Goal: Task Accomplishment & Management: Complete application form

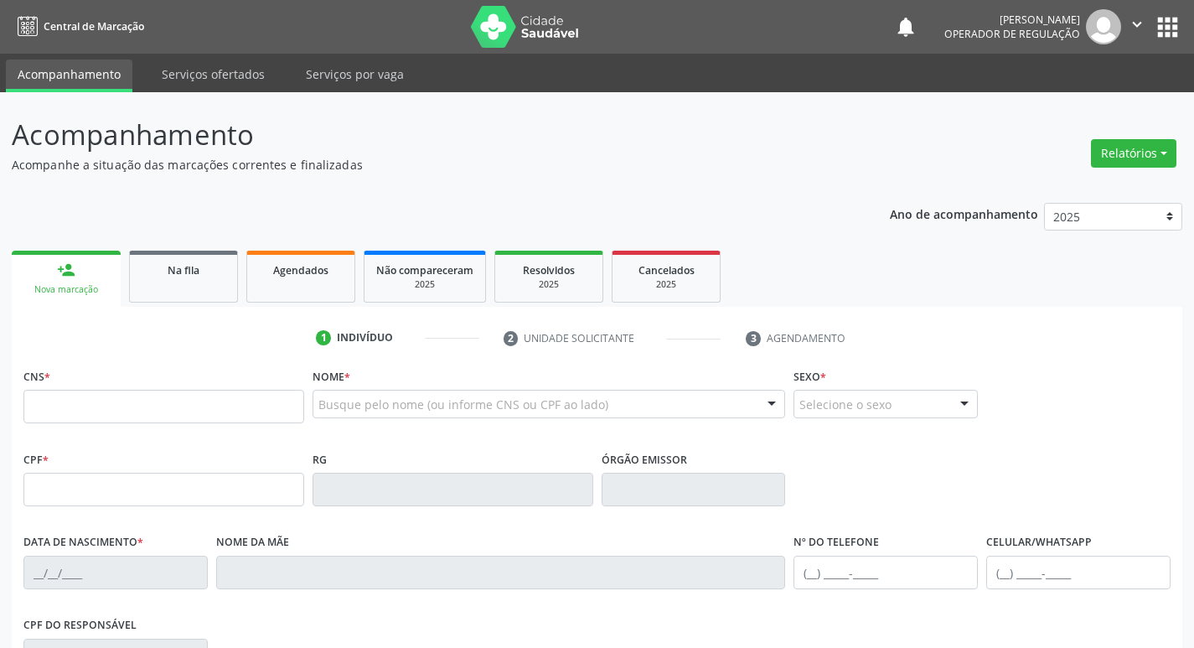
click at [191, 411] on input "text" at bounding box center [163, 407] width 281 height 34
type input "700 5041 9294 2852"
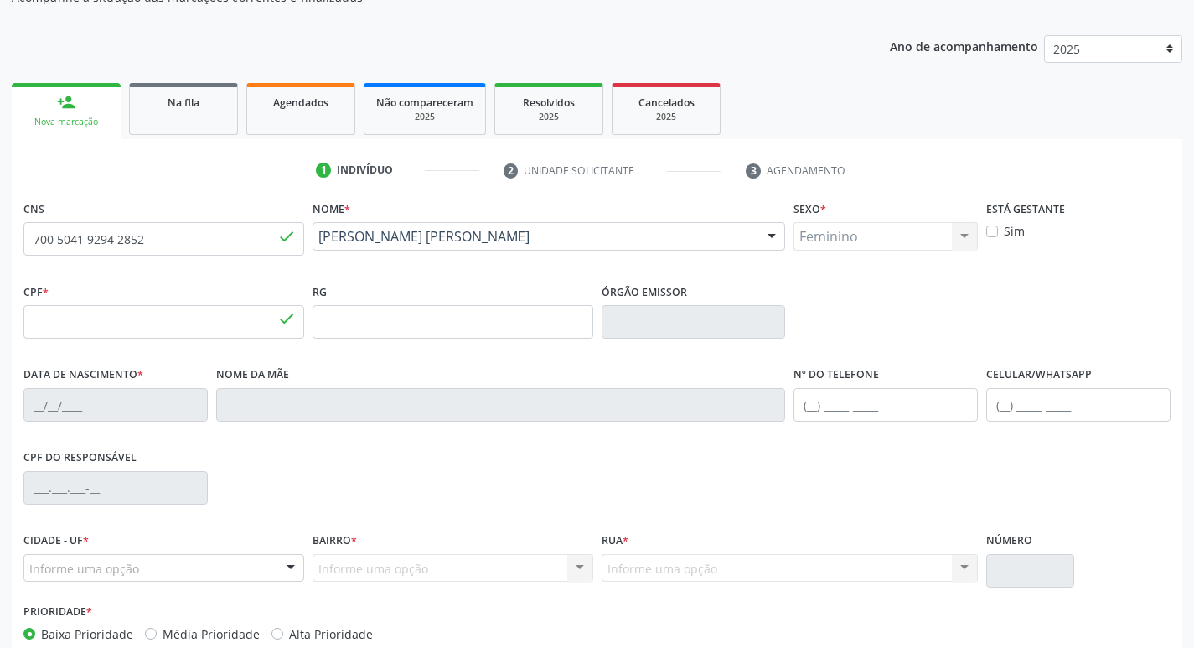
type input "[DATE]"
type input "[PERSON_NAME]"
type input "[PHONE_NUMBER]"
type input "084.759.717-25"
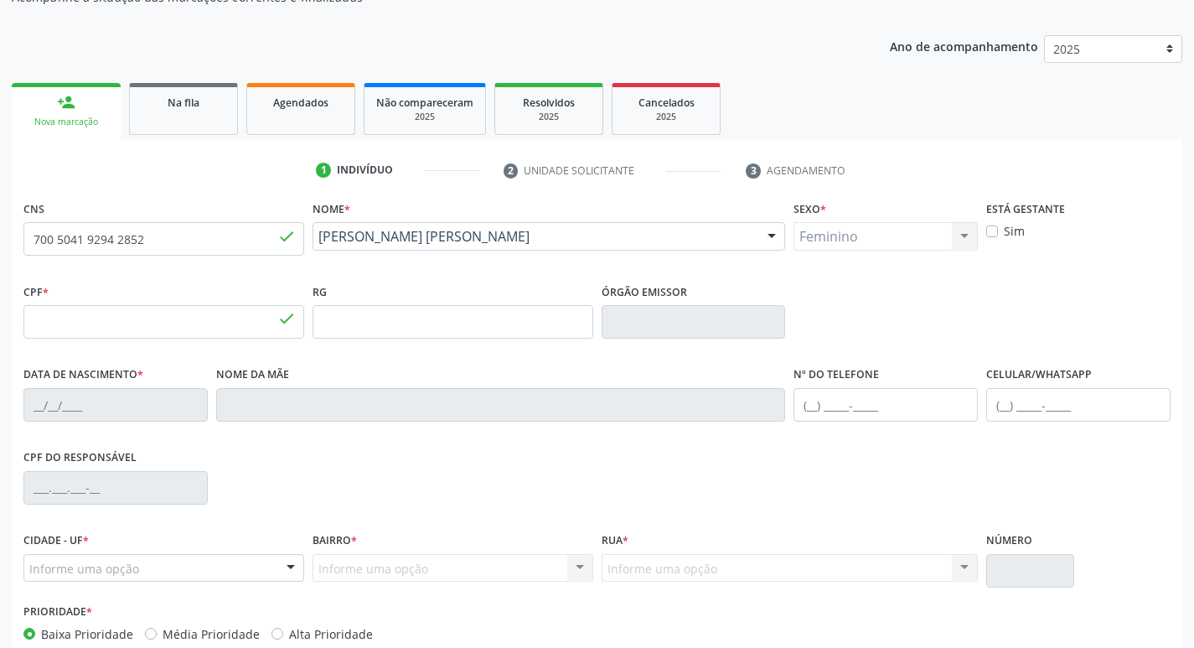
type input "146"
type input "720.650.654-27"
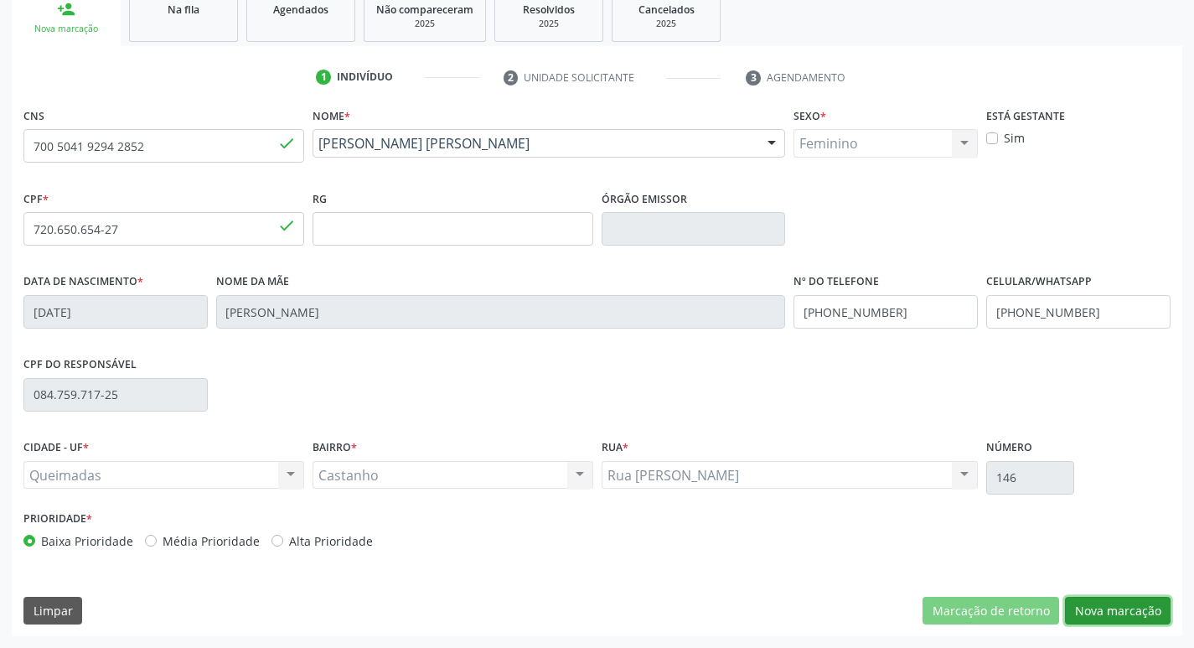
click at [1110, 618] on button "Nova marcação" at bounding box center [1118, 611] width 106 height 28
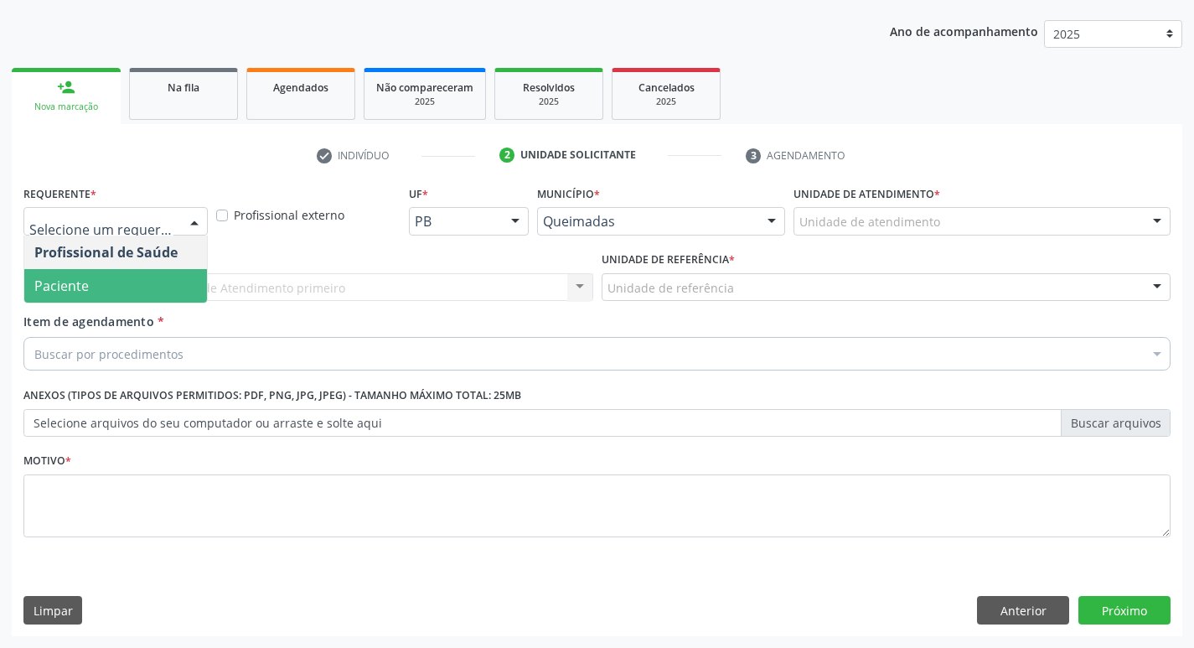
click at [159, 314] on span "*" at bounding box center [161, 321] width 7 height 16
click at [34, 337] on input "Item de agendamento *" at bounding box center [34, 354] width 0 height 34
click at [136, 288] on span "Paciente" at bounding box center [115, 286] width 183 height 34
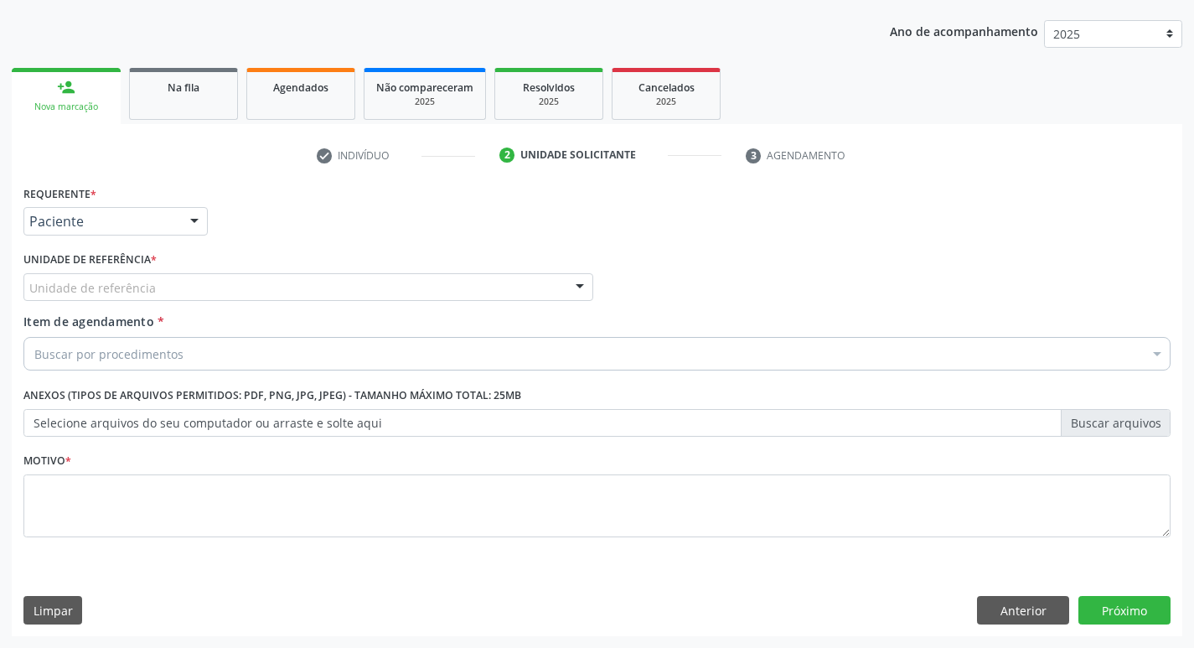
click at [137, 265] on label "Unidade de referência *" at bounding box center [89, 260] width 133 height 26
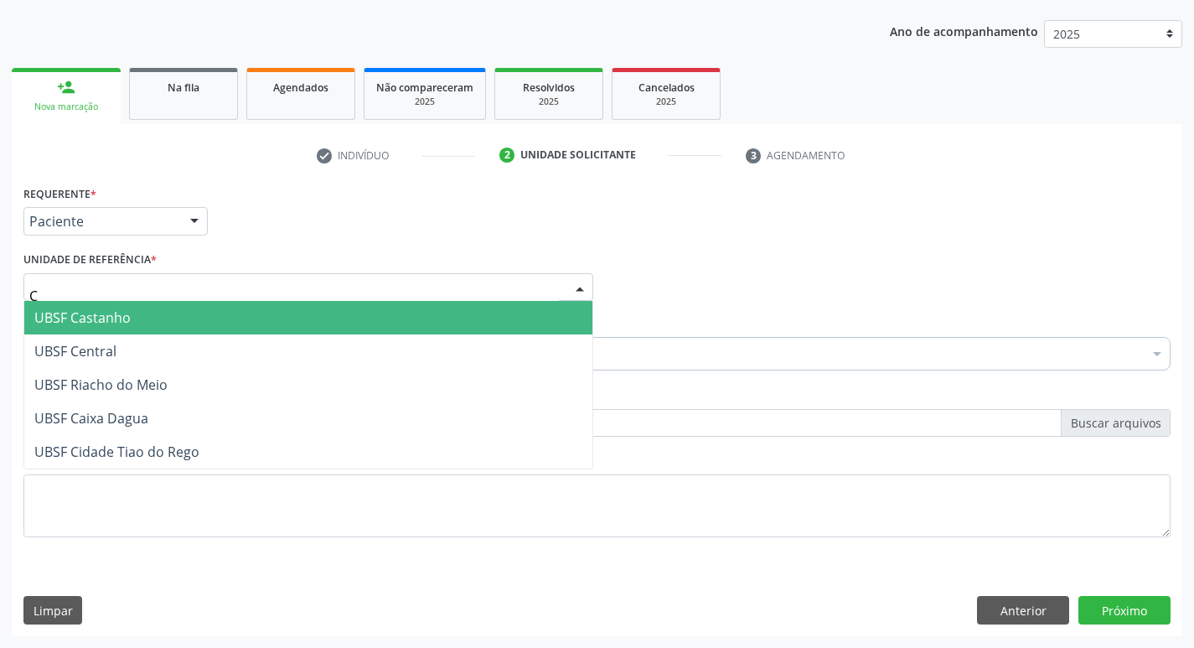
type input "CA"
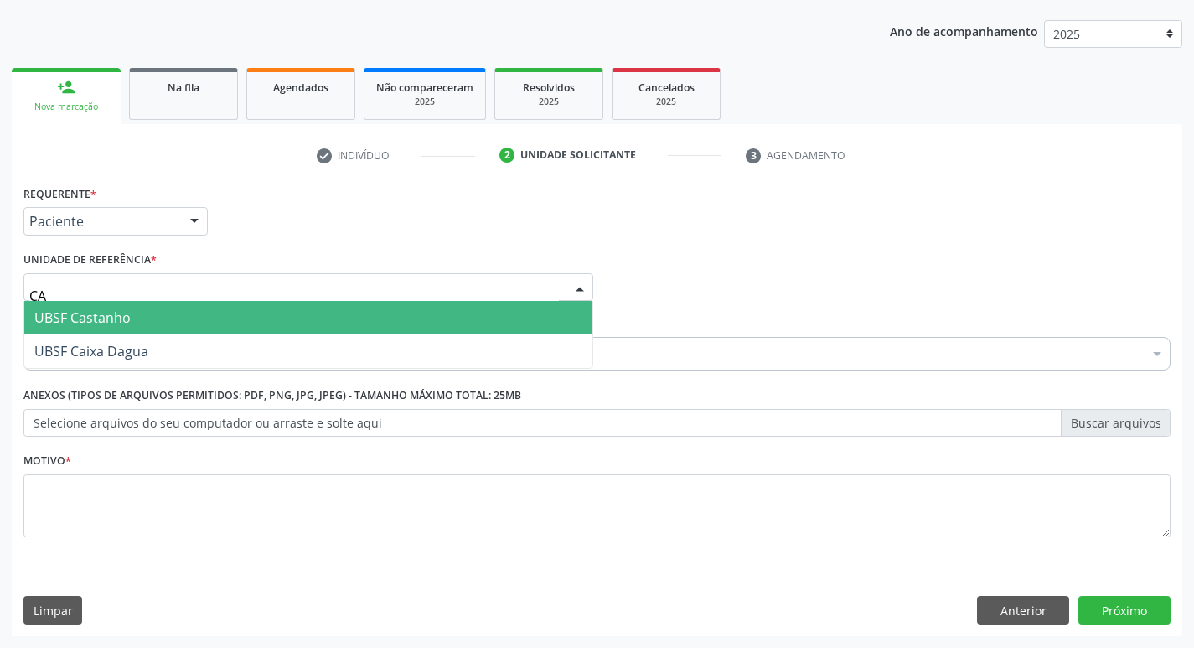
click at [133, 309] on span "UBSF Castanho" at bounding box center [308, 318] width 568 height 34
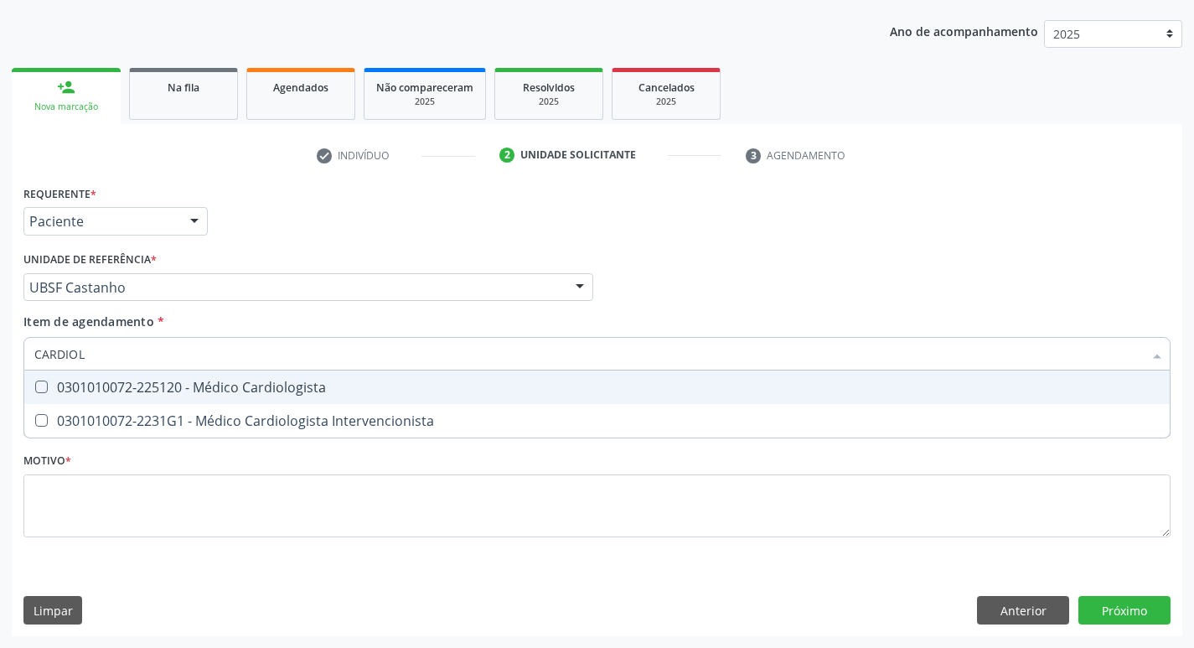
type input "CARDIOLO"
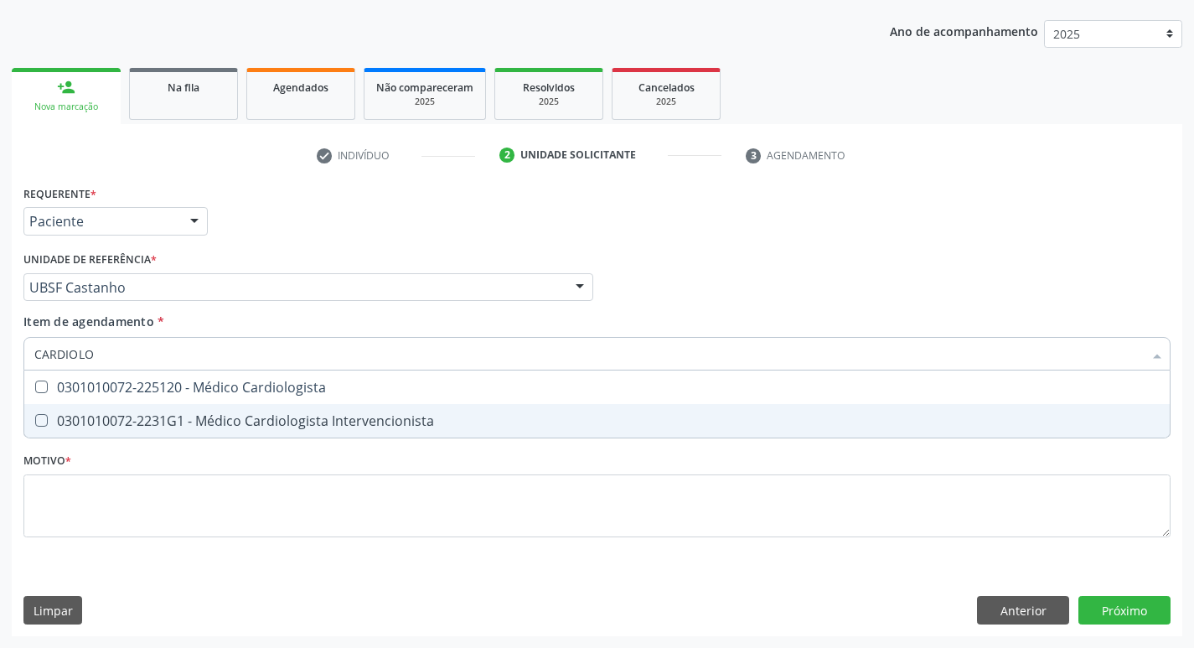
click at [238, 433] on span "0301010072-2231G1 - Médico Cardiologista Intervencionista" at bounding box center [597, 421] width 1146 height 34
checkbox Intervencionista "true"
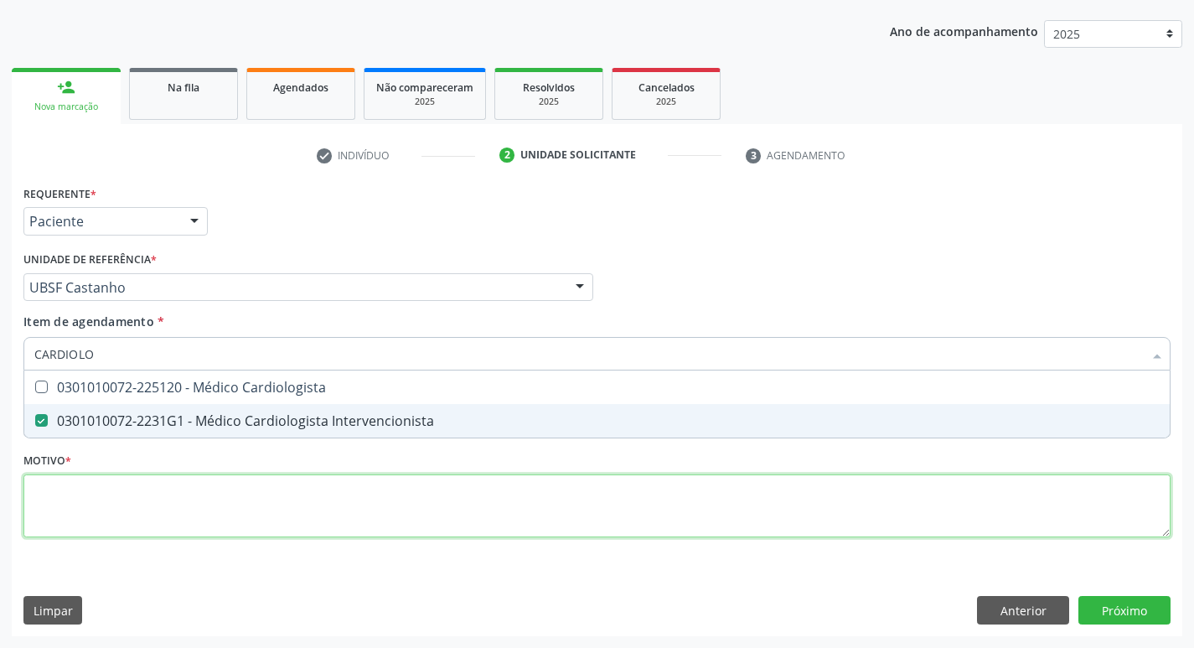
click at [251, 491] on div "Requerente * Paciente Profissional de Saúde Paciente Nenhum resultado encontrad…" at bounding box center [596, 371] width 1147 height 380
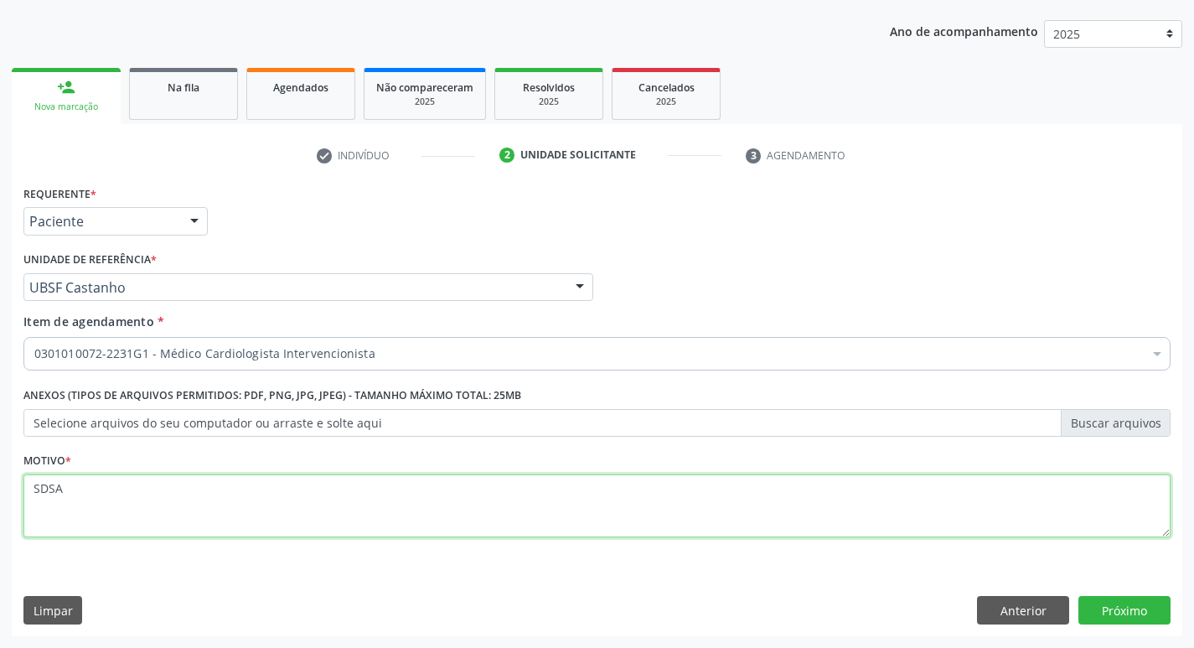
type textarea "SDSA"
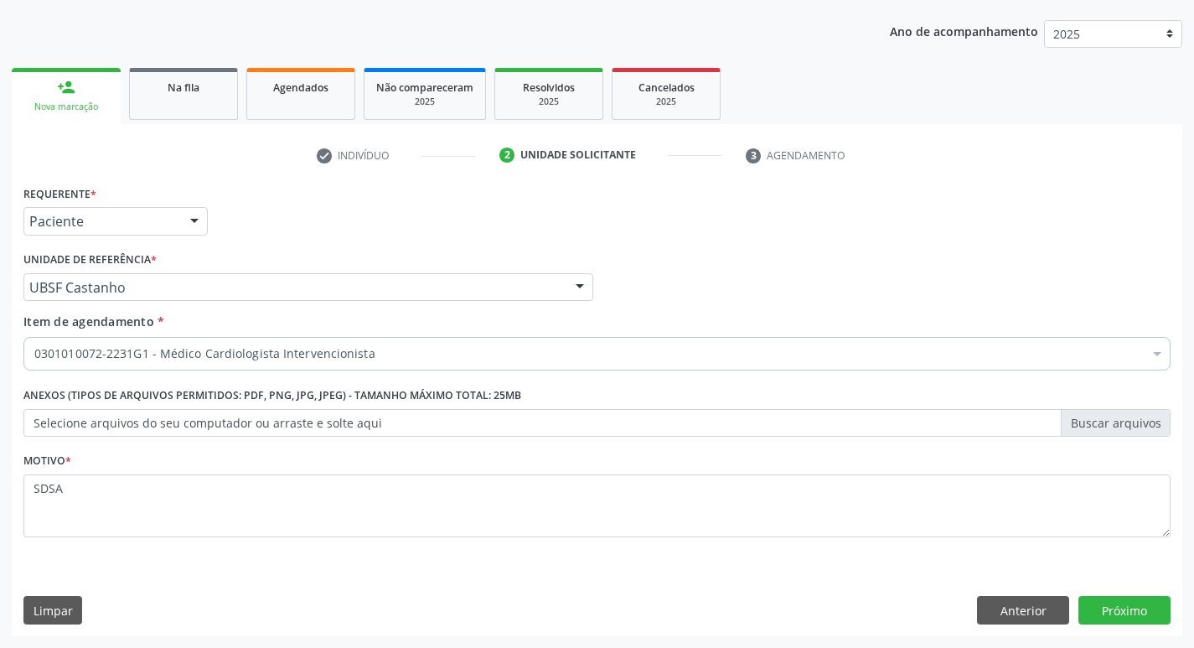
click at [1166, 593] on div "Requerente * Paciente Profissional de Saúde Paciente Nenhum resultado encontrad…" at bounding box center [597, 408] width 1171 height 455
click at [1145, 611] on button "Próximo" at bounding box center [1125, 610] width 92 height 28
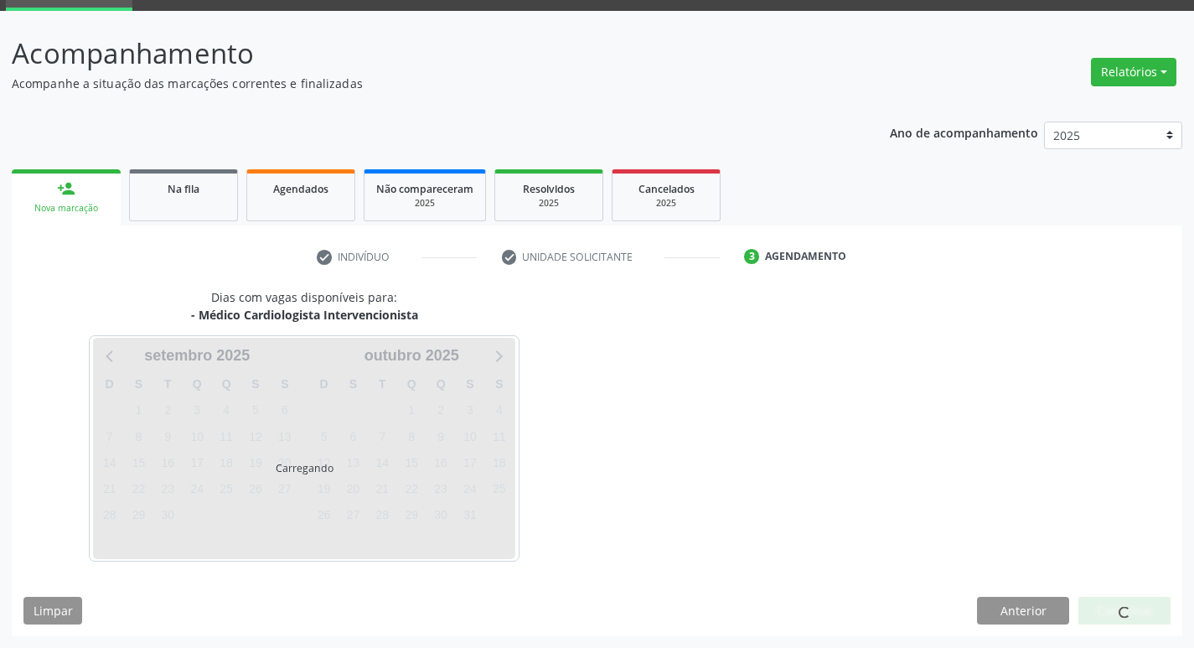
scroll to position [81, 0]
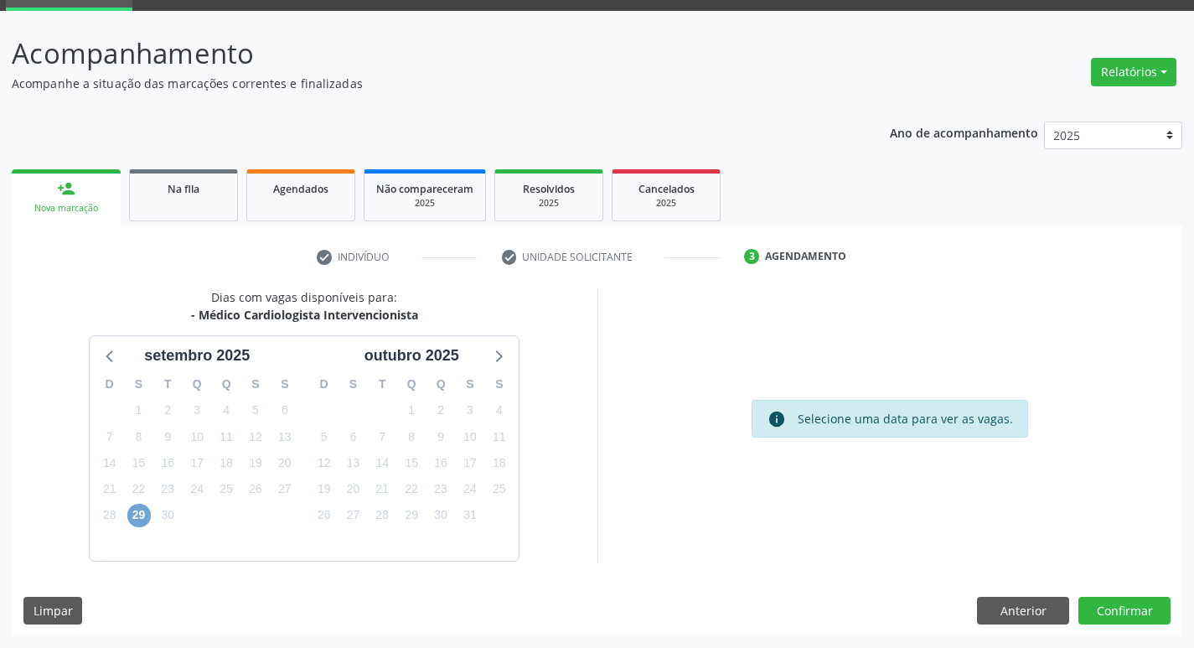
click at [133, 515] on span "29" at bounding box center [138, 515] width 23 height 23
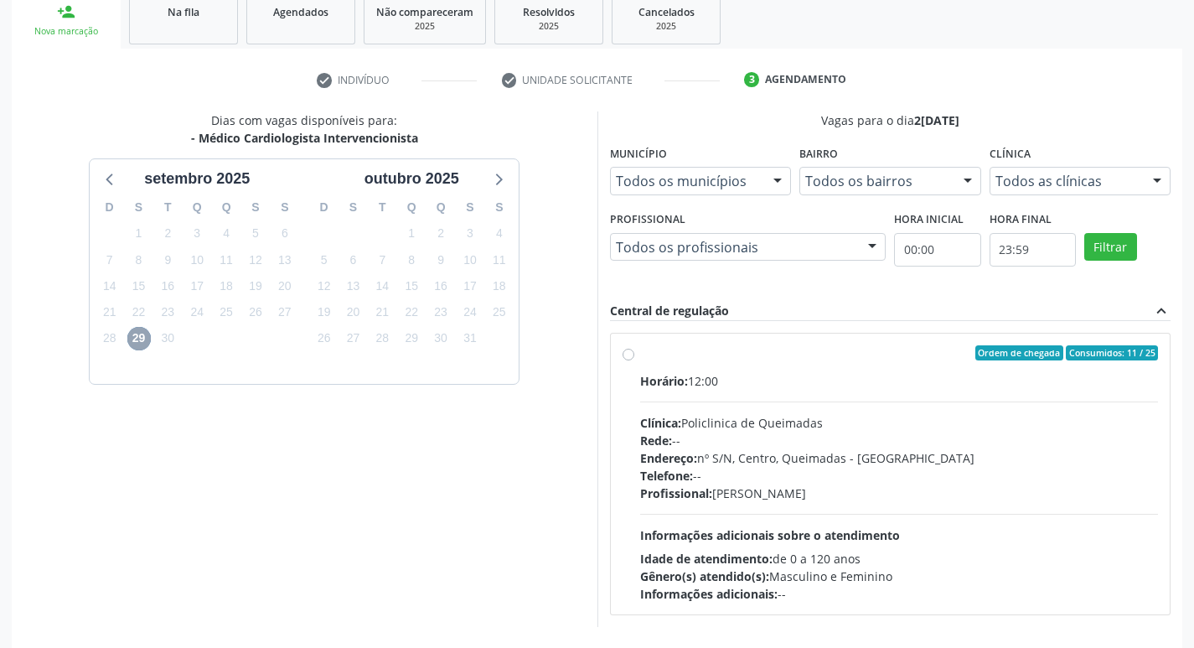
scroll to position [240, 0]
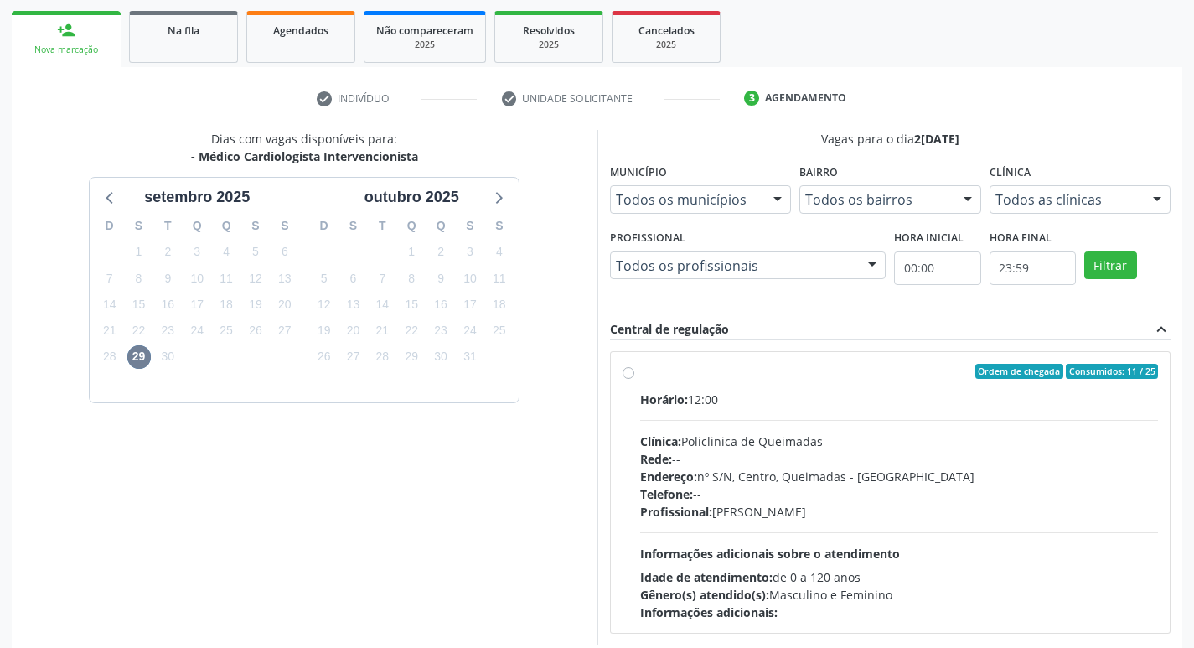
click at [101, 49] on div "Nova marcação" at bounding box center [65, 50] width 85 height 13
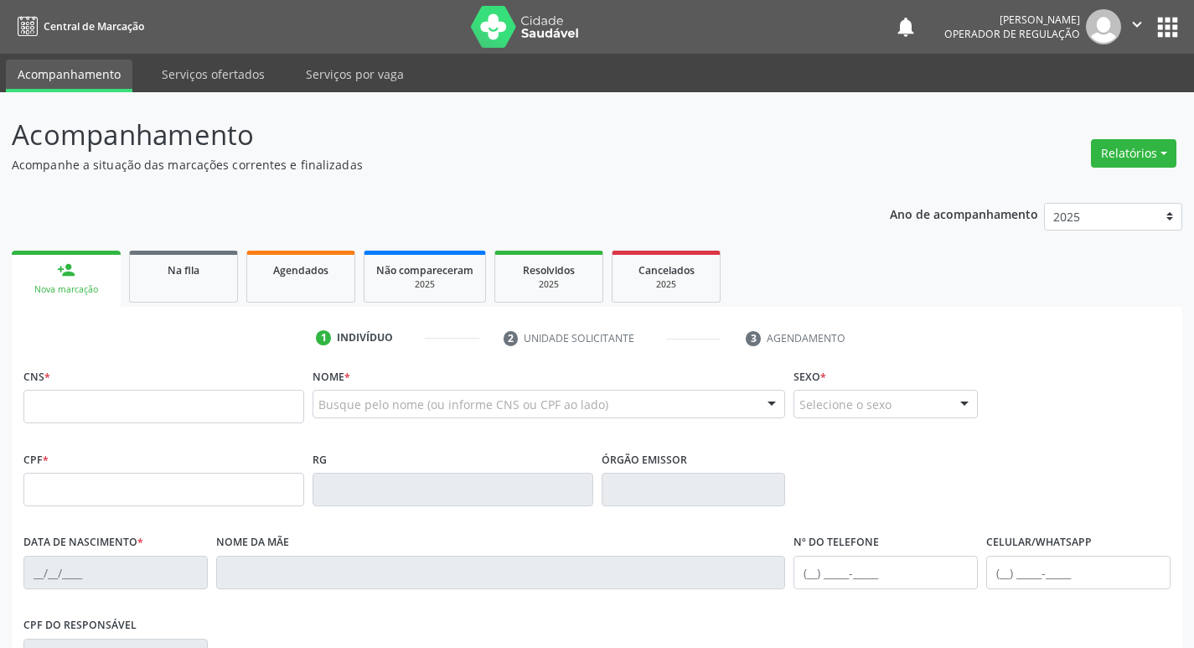
click at [203, 387] on div "CNS *" at bounding box center [163, 394] width 281 height 60
click at [204, 395] on input "text" at bounding box center [163, 407] width 281 height 34
paste input "700 0009 9867 6009"
type input "700 0009 9867 6009"
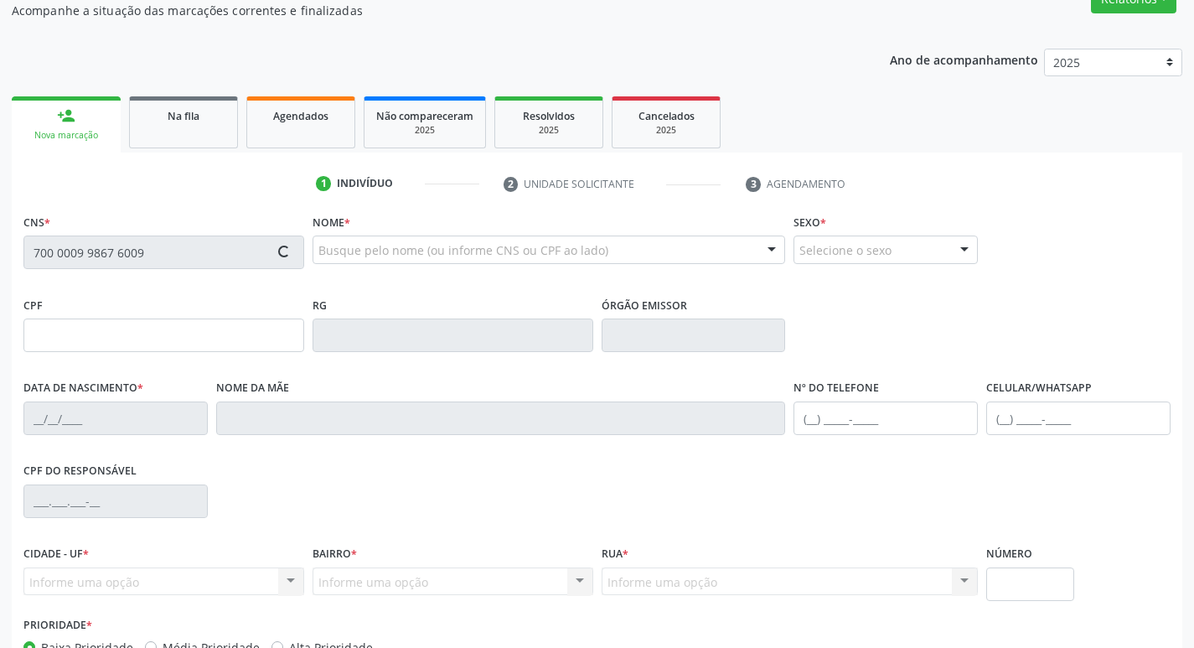
scroll to position [261, 0]
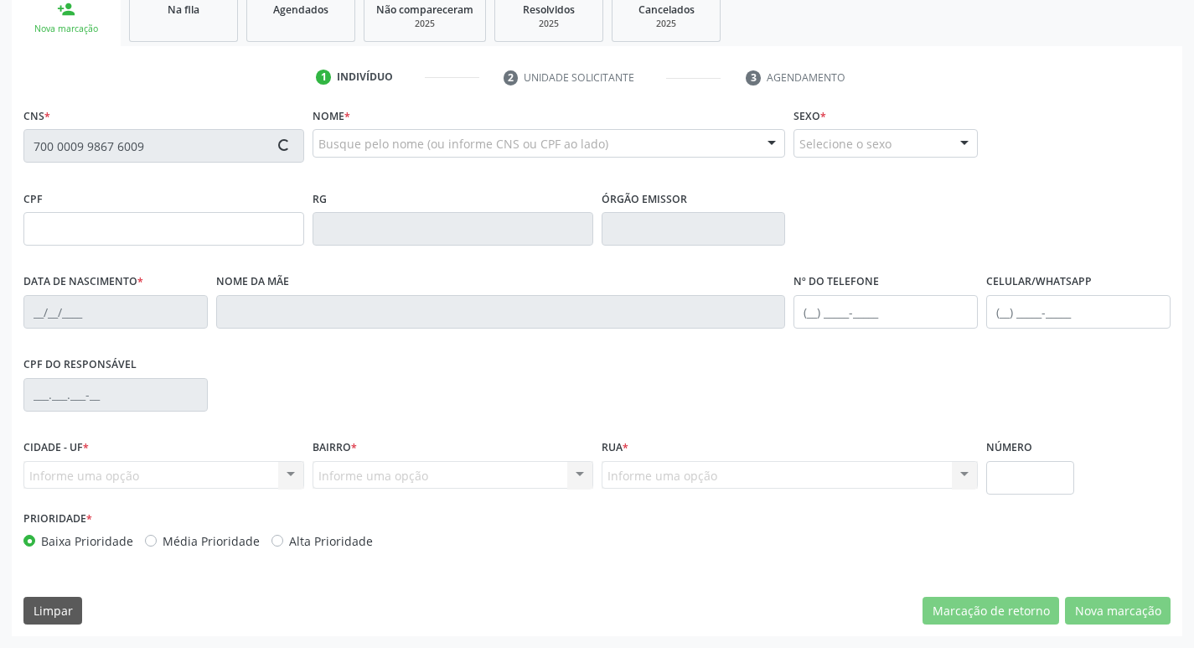
type input "038.501.694-80"
type input "29/04/1982"
type input "Maria José Berlamino"
type input "(83) 99397-8351"
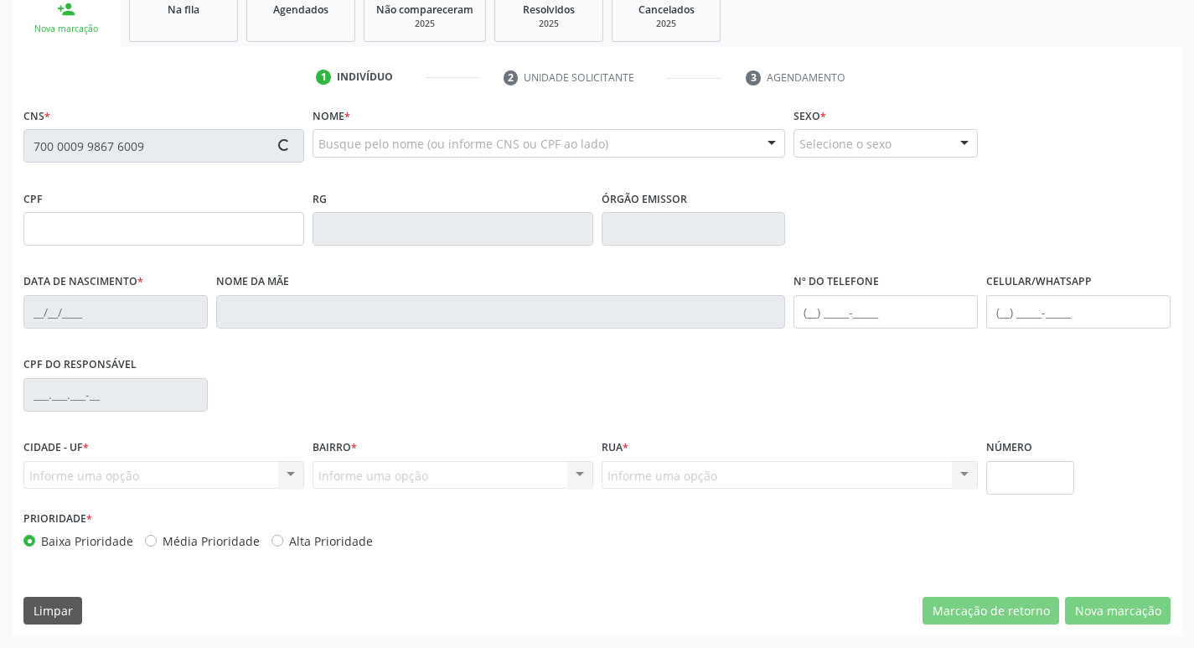
type input "676.739.884-53"
type input "172"
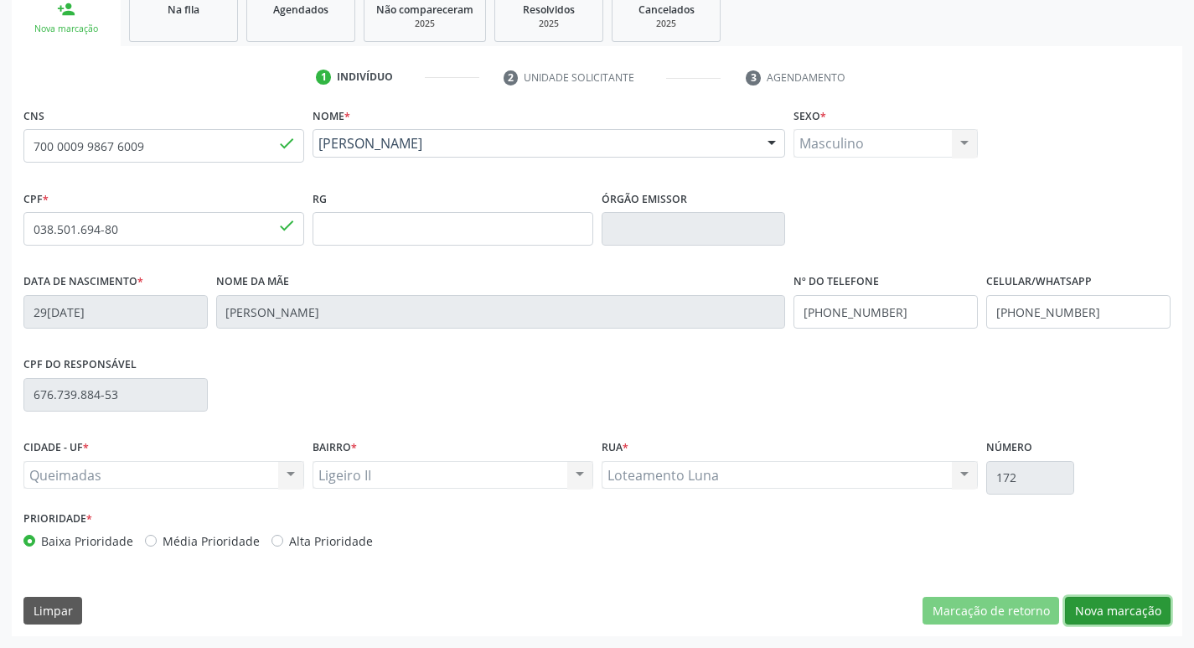
click at [1153, 619] on button "Nova marcação" at bounding box center [1118, 611] width 106 height 28
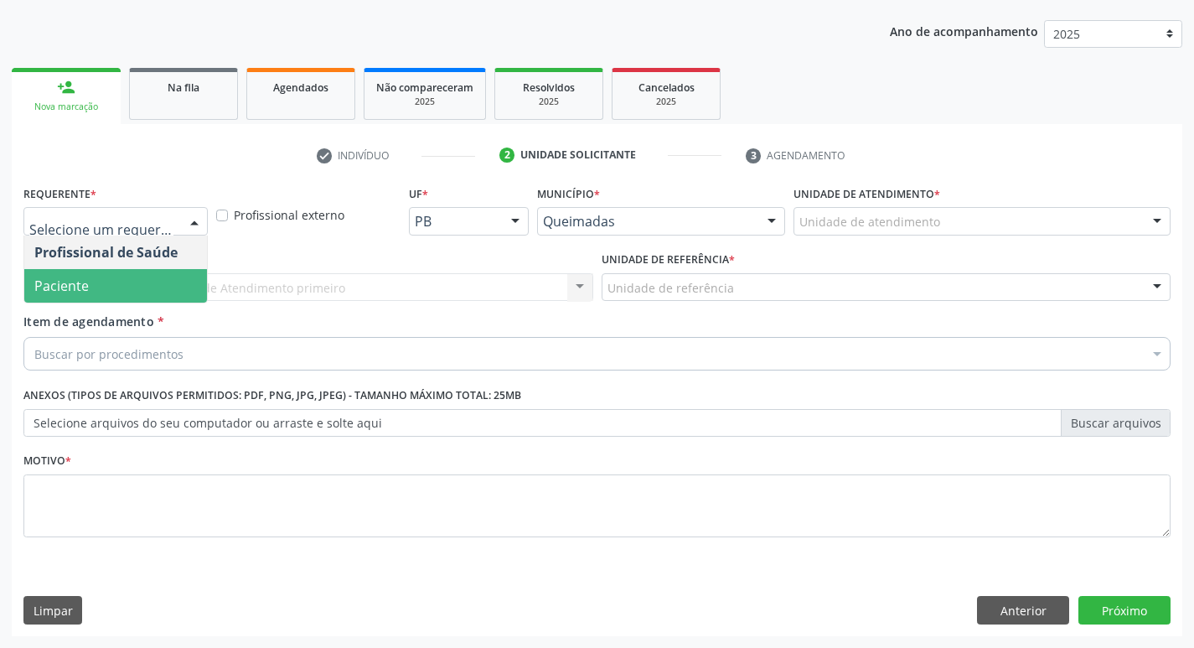
click at [123, 303] on div "Profissional Solicitante * Por favor, selecione a Unidade de Atendimento primei…" at bounding box center [308, 279] width 578 height 65
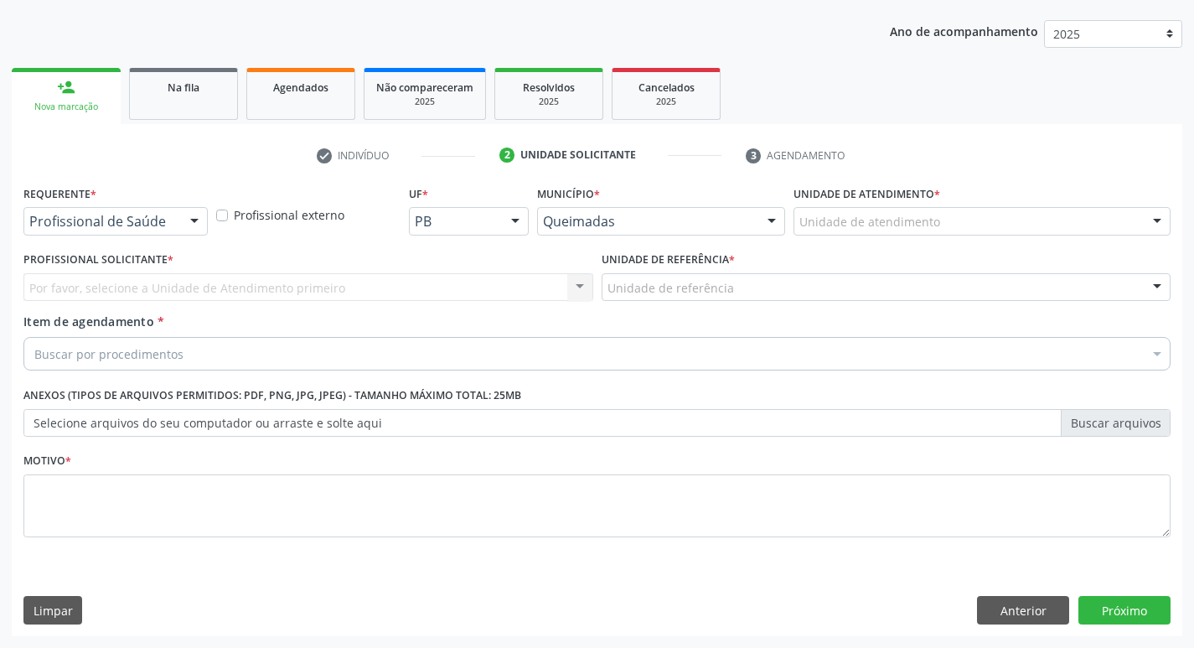
click at [126, 292] on div "Por favor, selecione a Unidade de Atendimento primeiro Nenhum resultado encontr…" at bounding box center [308, 287] width 570 height 28
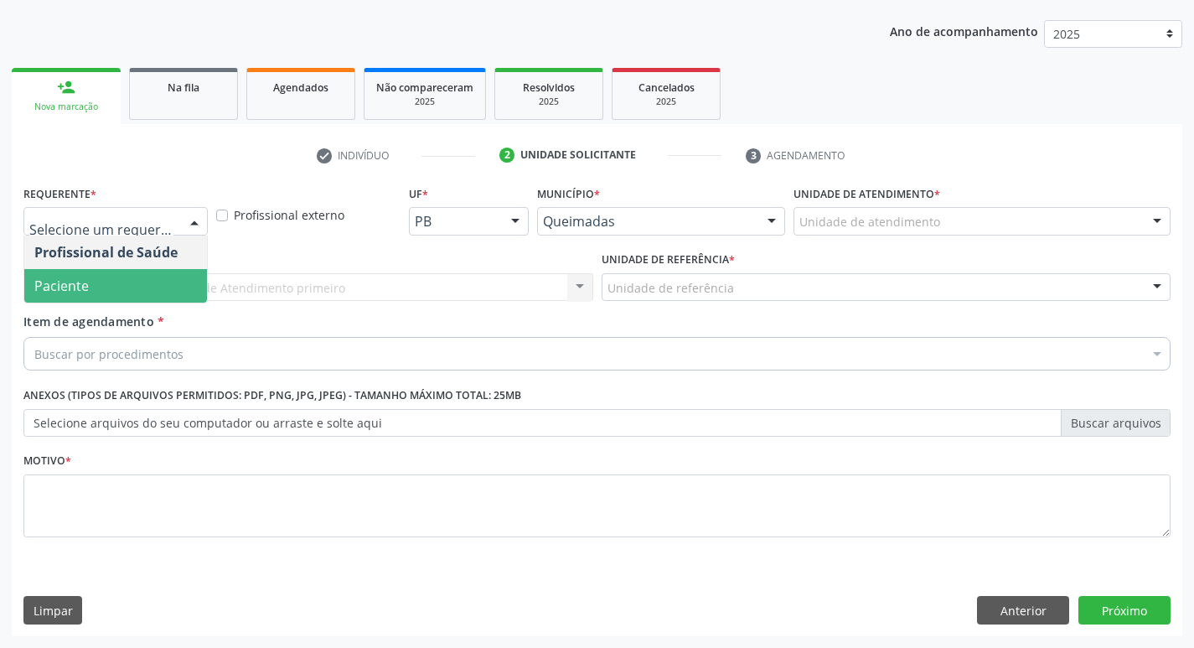
click at [124, 292] on span "Paciente" at bounding box center [115, 286] width 183 height 34
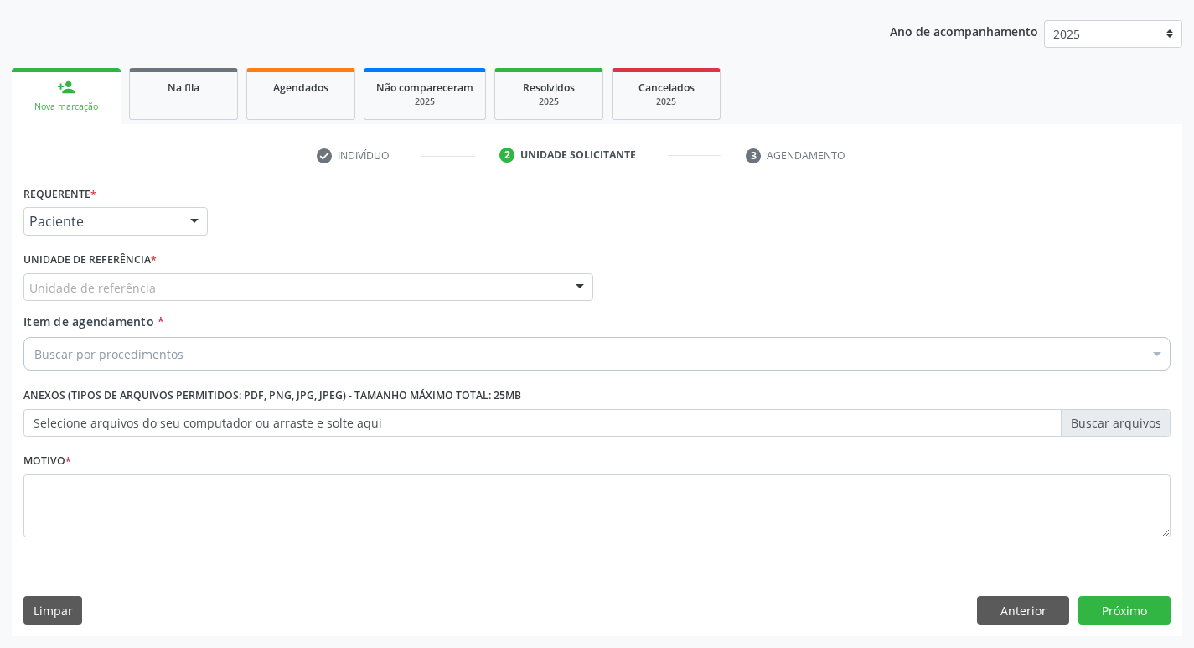
click at [132, 272] on label "Unidade de referência *" at bounding box center [89, 260] width 133 height 26
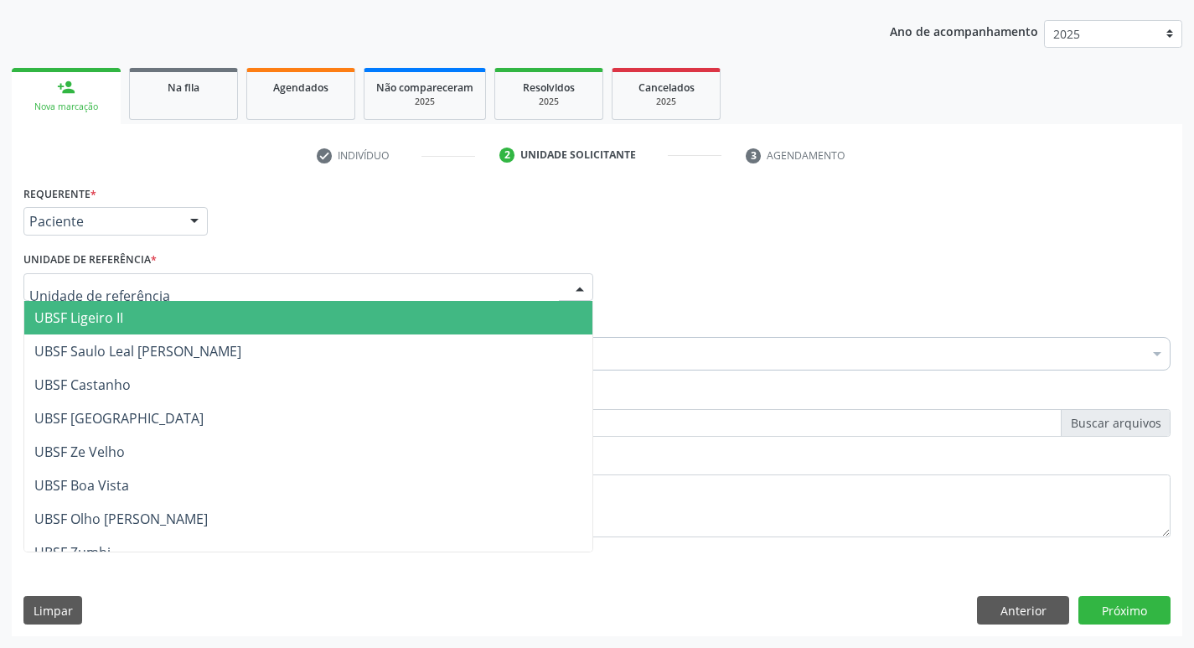
click at [135, 312] on span "UBSF Ligeiro II" at bounding box center [308, 318] width 568 height 34
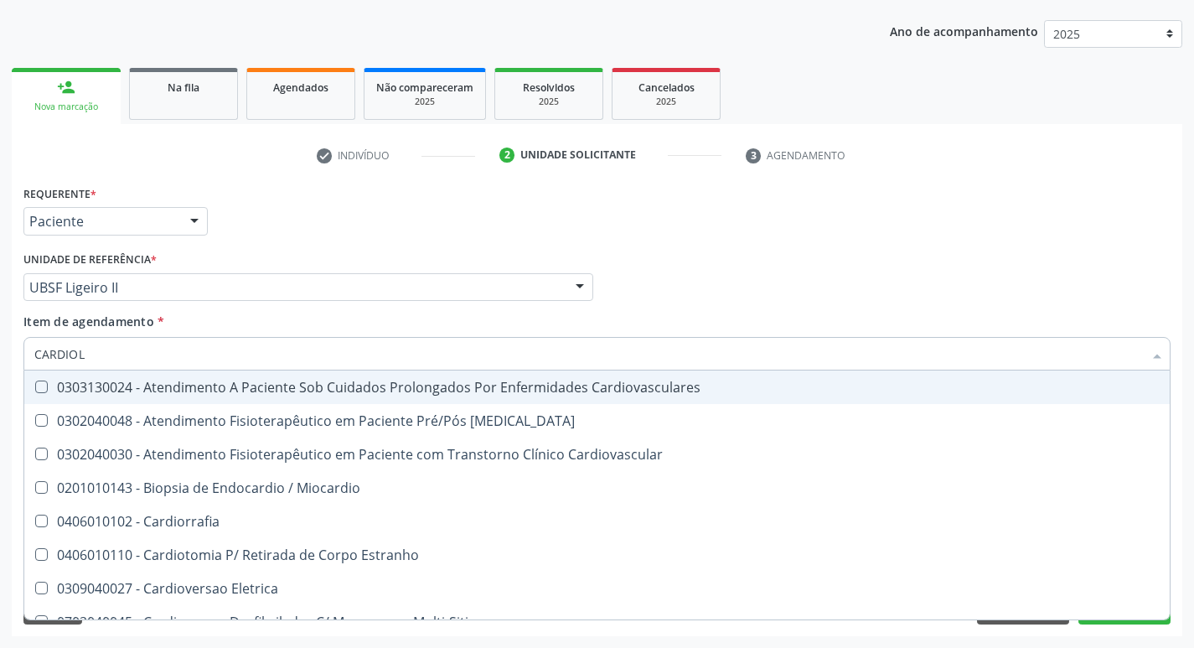
type input "CARDIOLO"
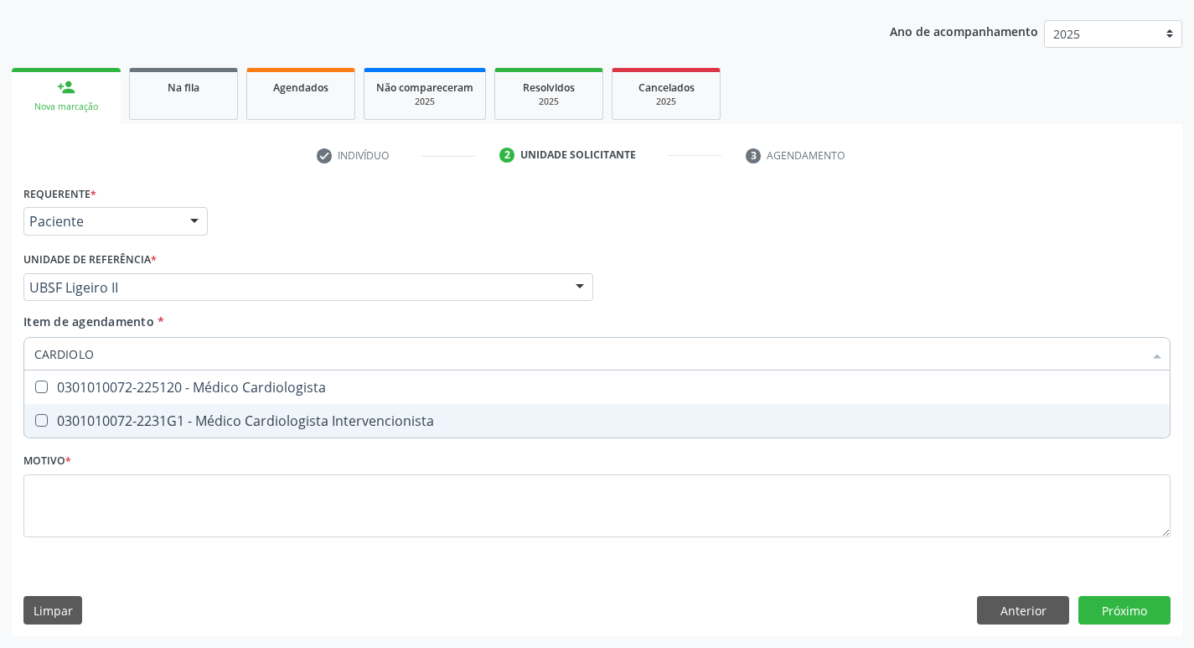
click at [179, 419] on div "0301010072-2231G1 - Médico Cardiologista Intervencionista" at bounding box center [597, 420] width 1126 height 13
checkbox Intervencionista "true"
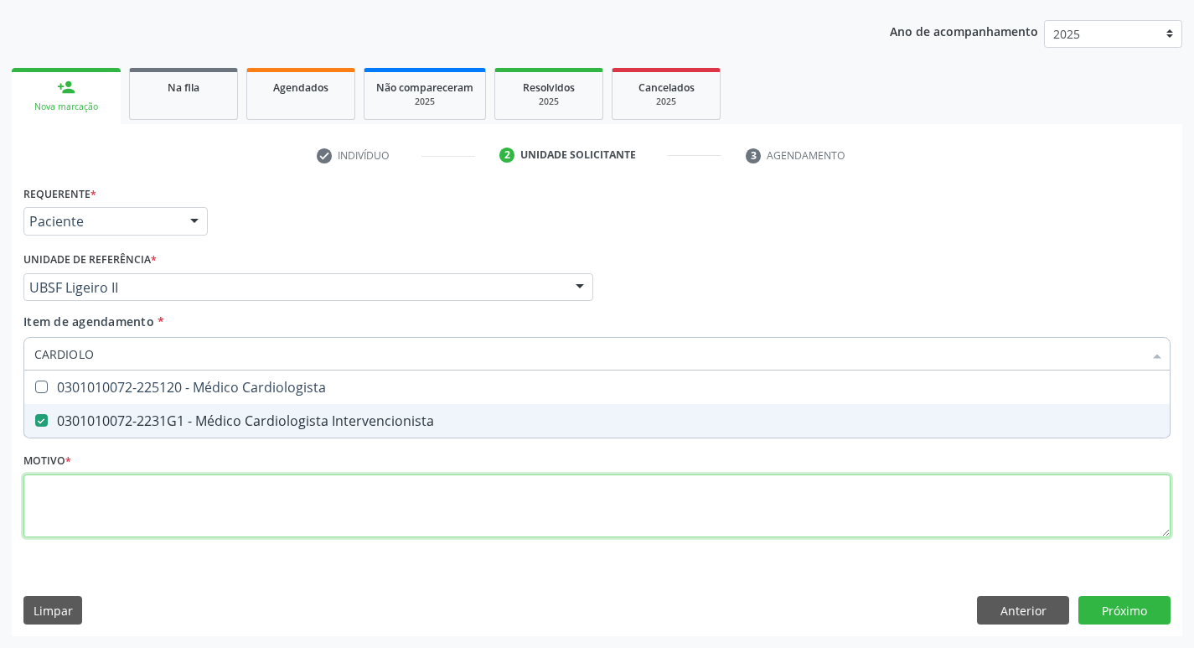
click at [212, 509] on div "Requerente * Paciente Profissional de Saúde Paciente Nenhum resultado encontrad…" at bounding box center [596, 371] width 1147 height 380
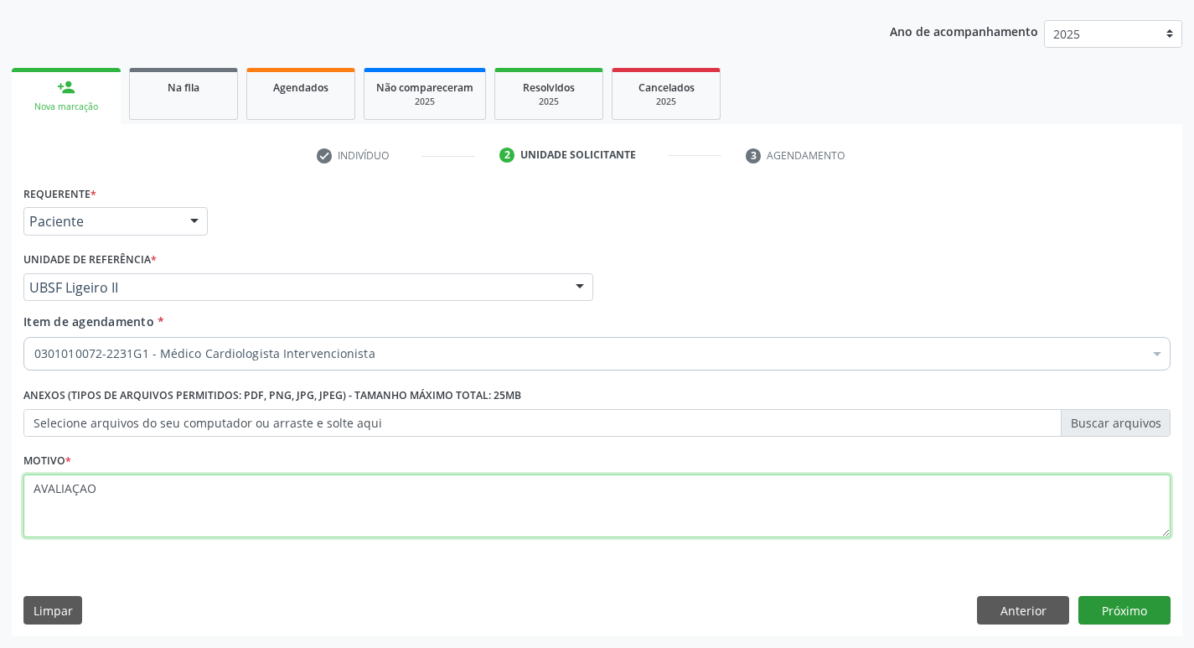
type textarea "AVALIAÇAO"
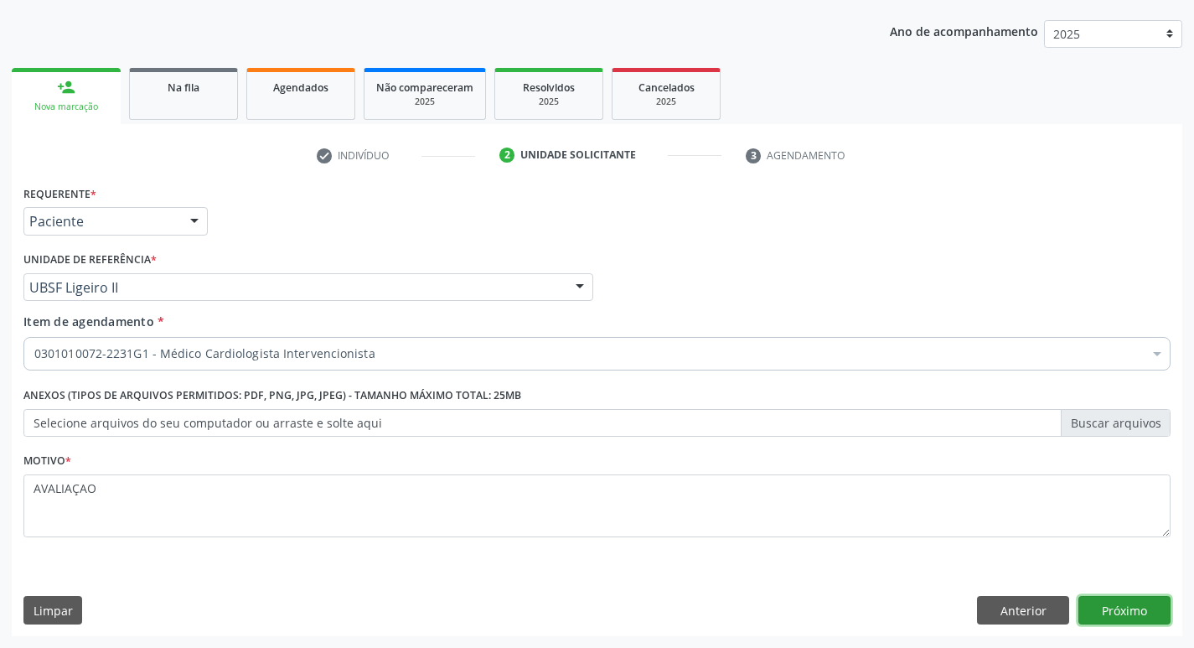
click at [1168, 619] on button "Próximo" at bounding box center [1125, 610] width 92 height 28
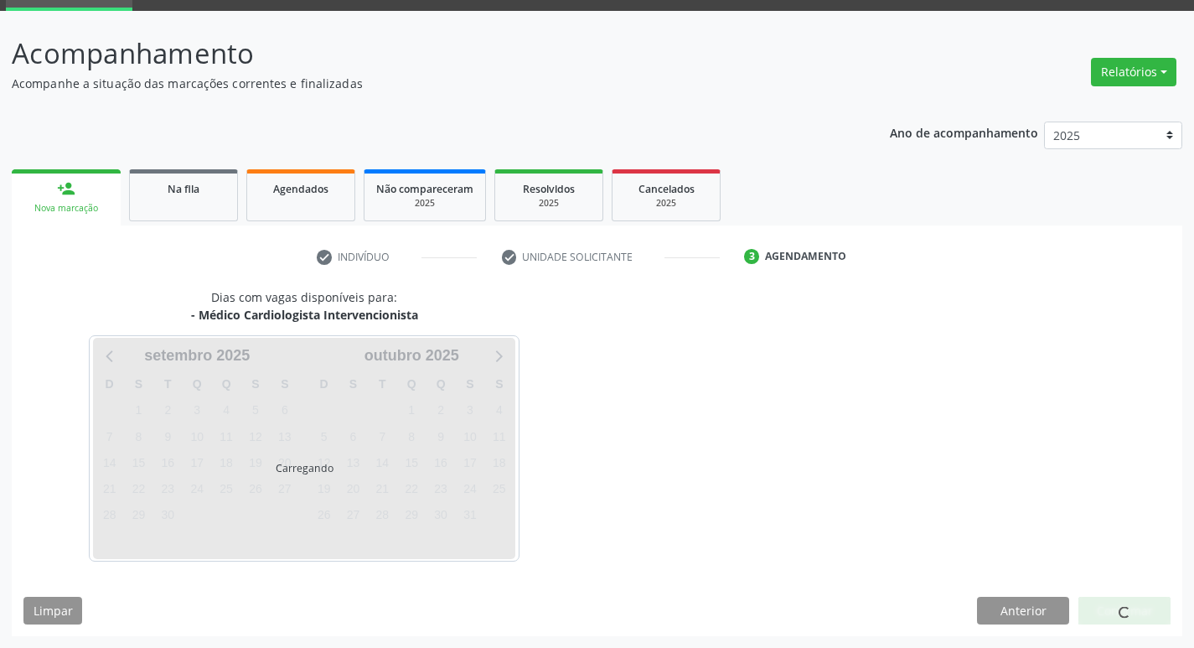
scroll to position [81, 0]
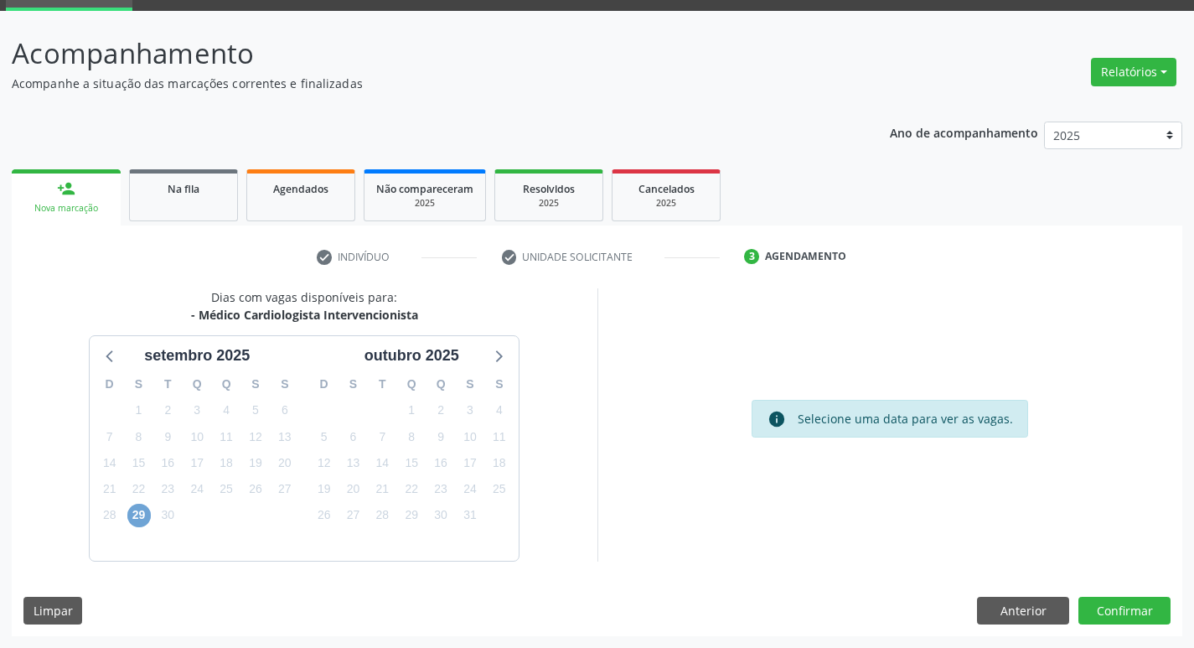
click at [148, 518] on span "29" at bounding box center [138, 515] width 23 height 23
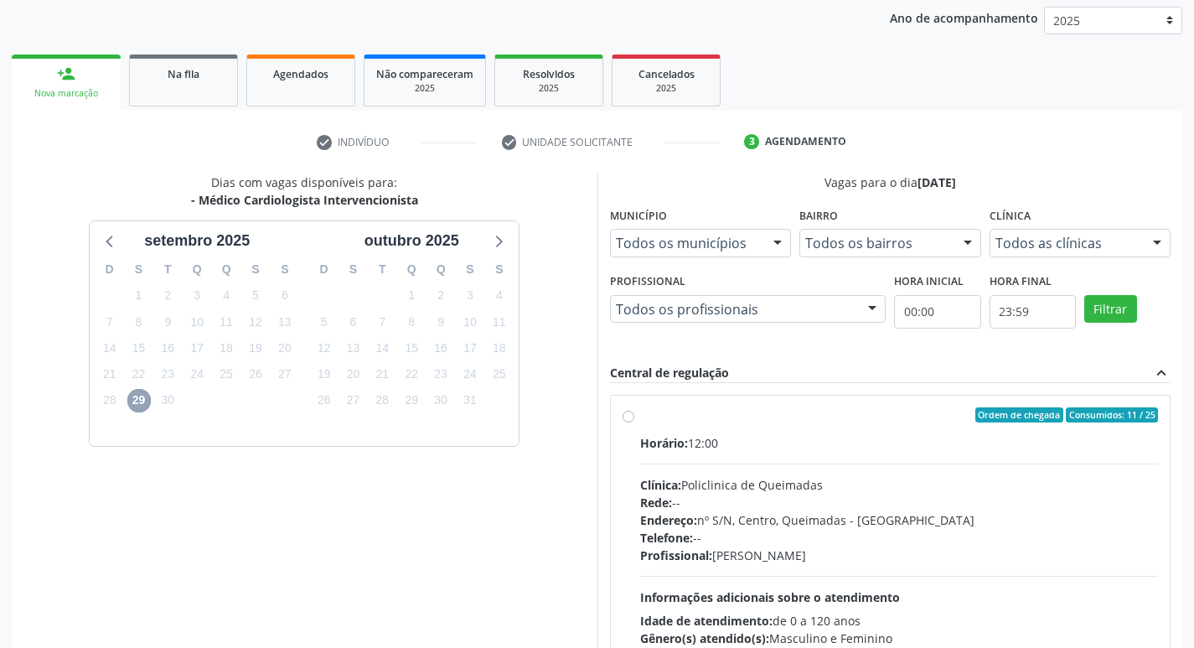
scroll to position [324, 0]
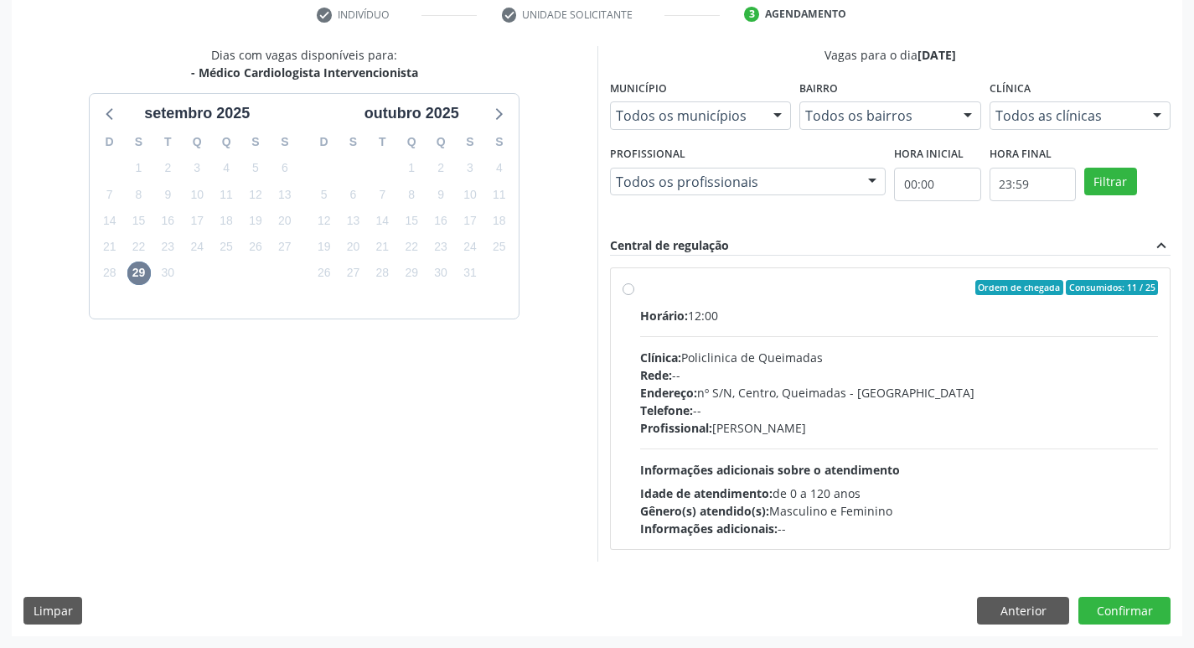
click at [1009, 411] on div "Telefone: --" at bounding box center [899, 410] width 519 height 18
click at [634, 295] on input "Ordem de chegada Consumidos: 11 / 25 Horário: 12:00 Clínica: Policlinica de Que…" at bounding box center [629, 287] width 12 height 15
radio input "true"
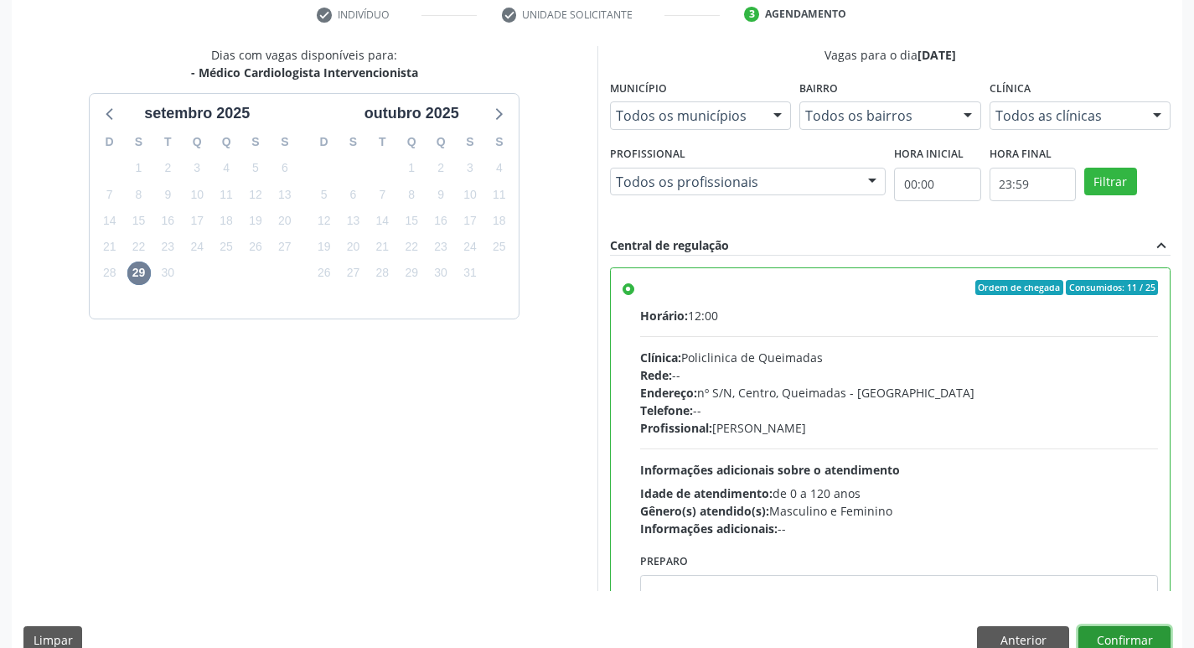
click at [1115, 637] on button "Confirmar" at bounding box center [1125, 640] width 92 height 28
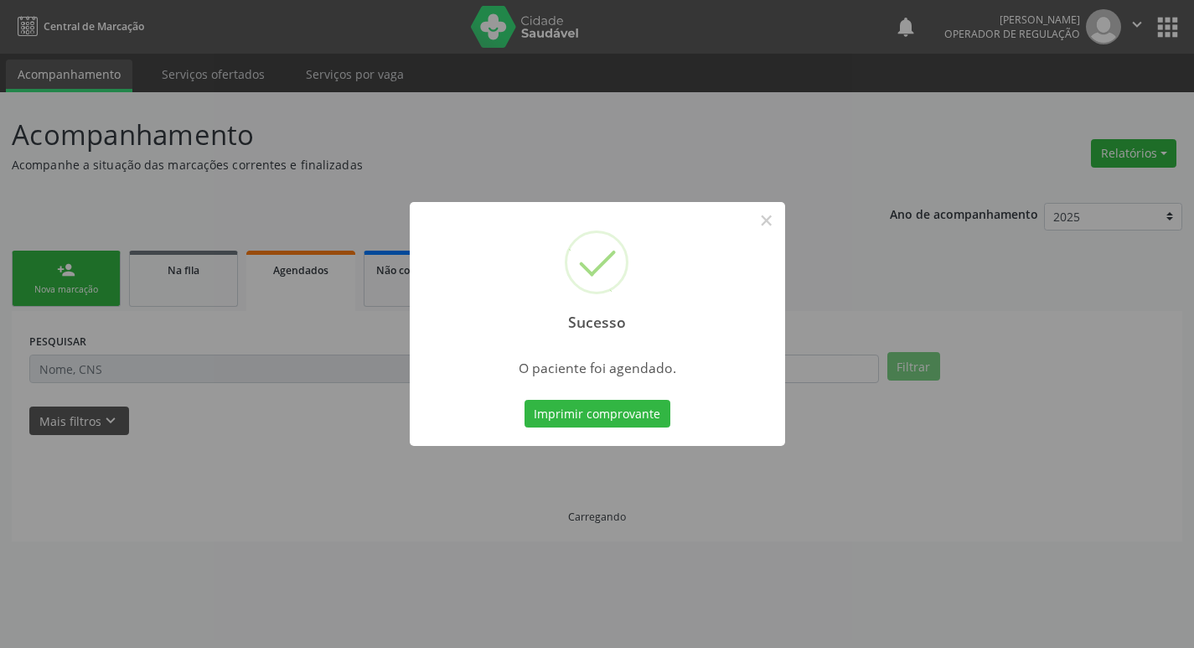
scroll to position [0, 0]
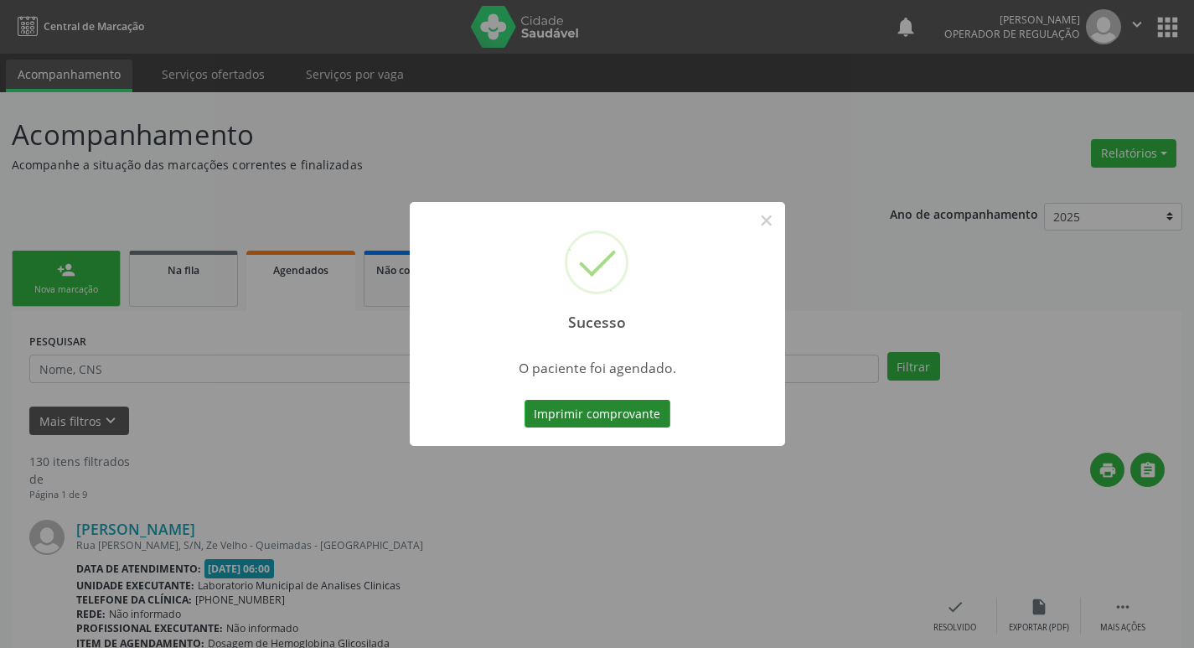
click at [641, 407] on button "Imprimir comprovante" at bounding box center [598, 414] width 146 height 28
